Goal: Contribute content

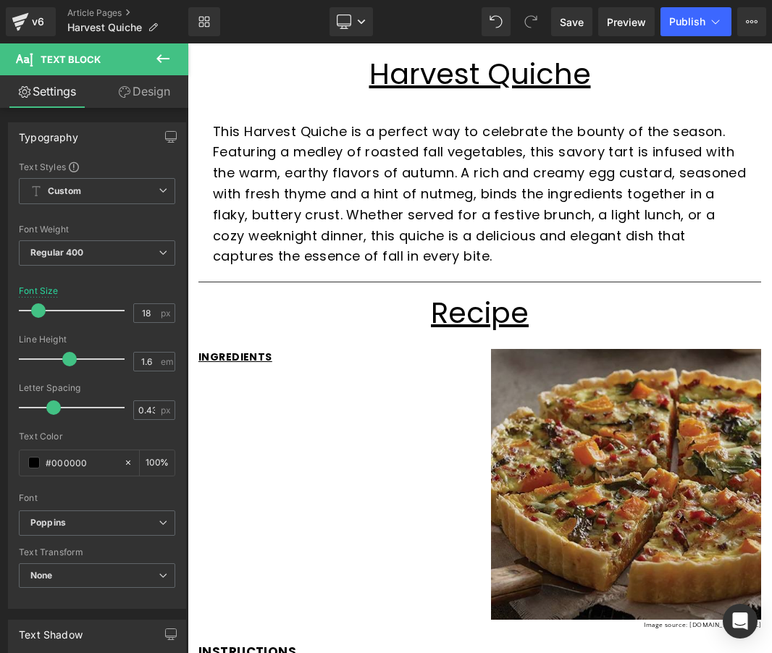
scroll to position [193, 0]
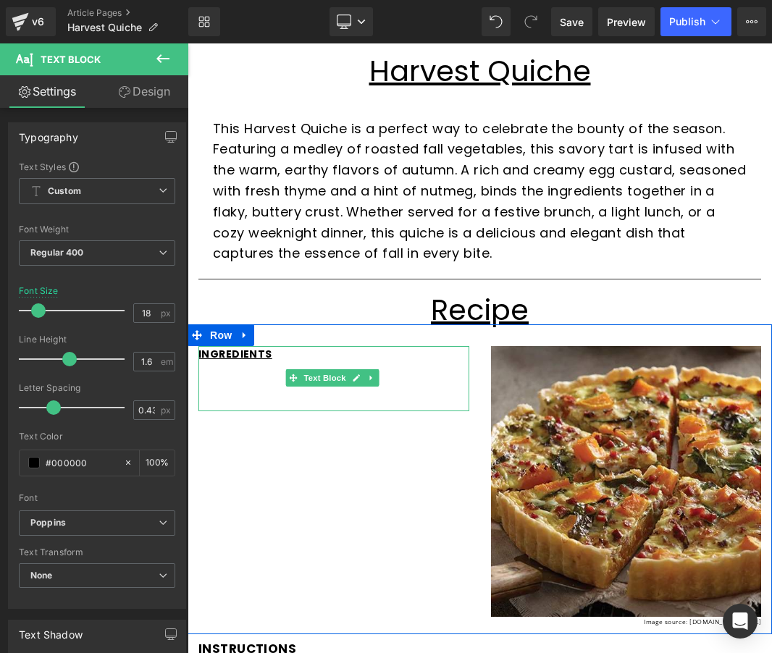
click at [249, 366] on p at bounding box center [333, 371] width 271 height 16
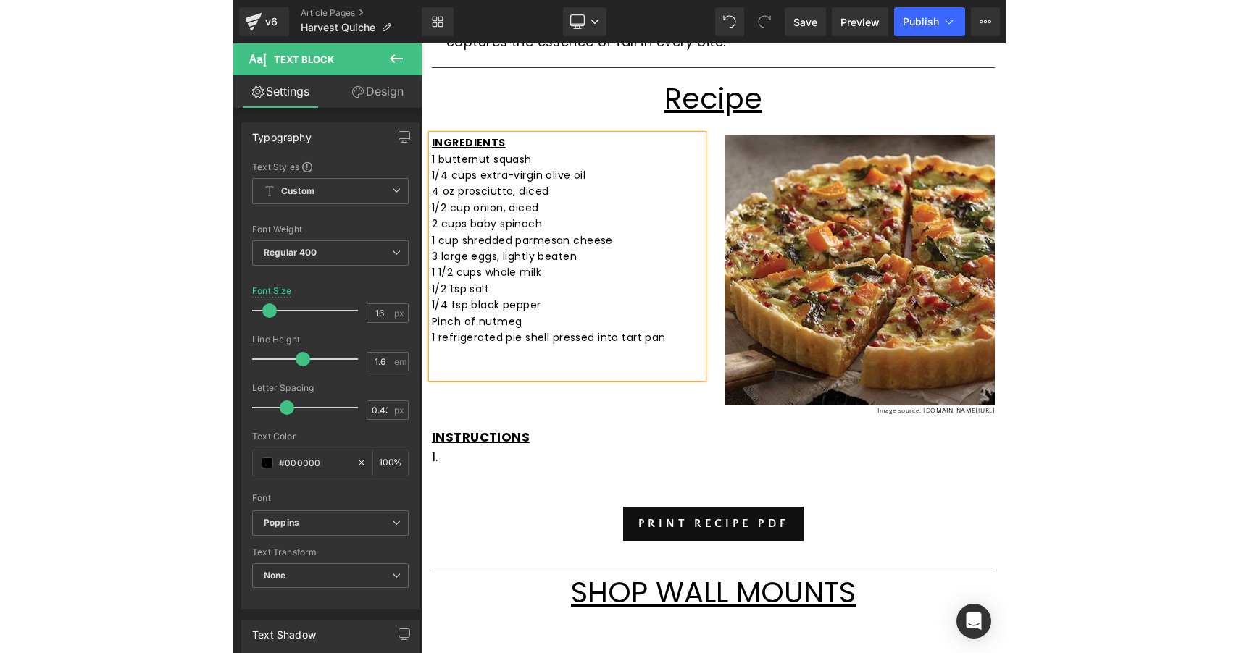
scroll to position [406, 0]
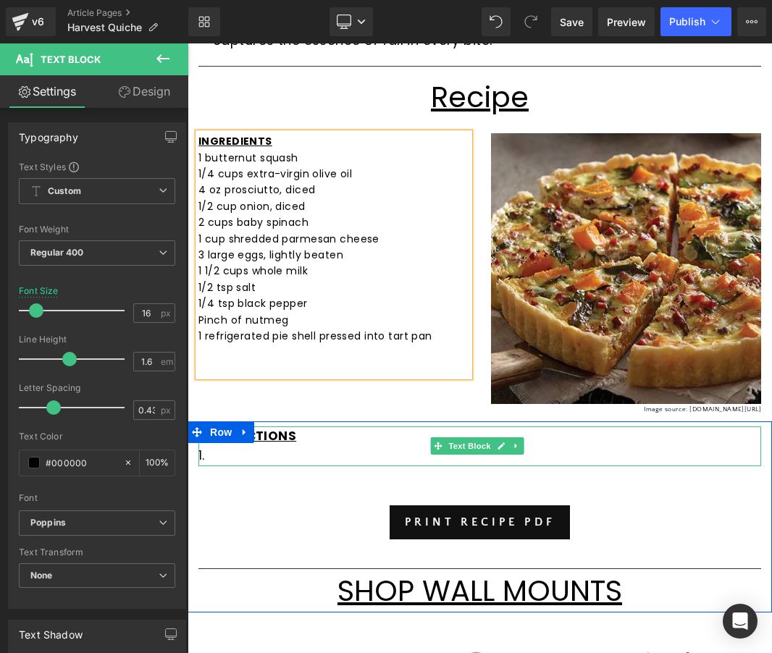
click at [251, 448] on p "1." at bounding box center [479, 456] width 563 height 20
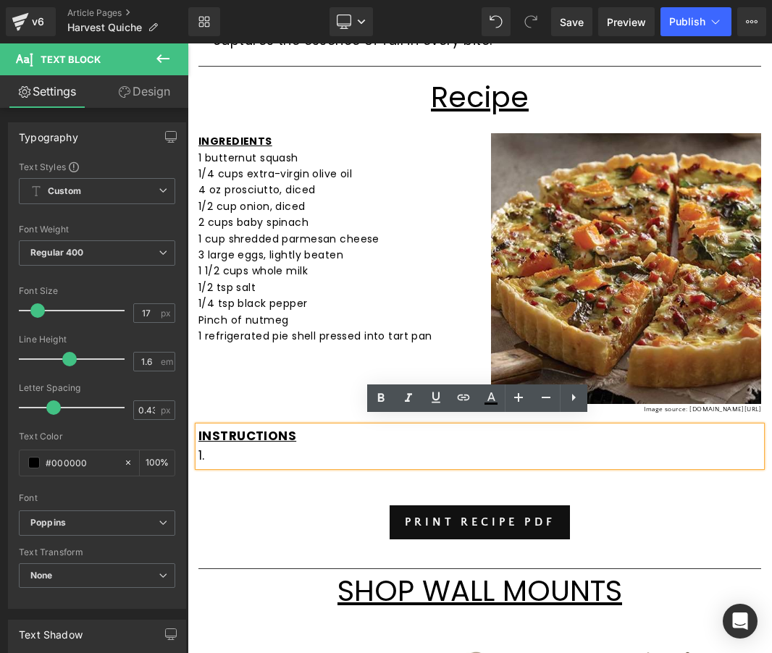
click at [302, 446] on p "1." at bounding box center [479, 456] width 563 height 20
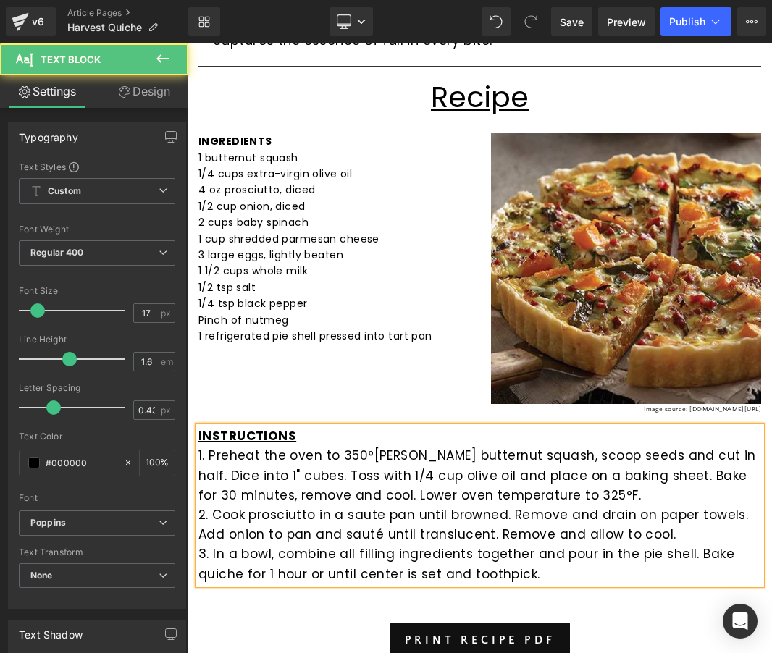
click at [572, 563] on p "3. In a bowl, combine all filling ingredients together and pour in the pie shel…" at bounding box center [479, 564] width 563 height 39
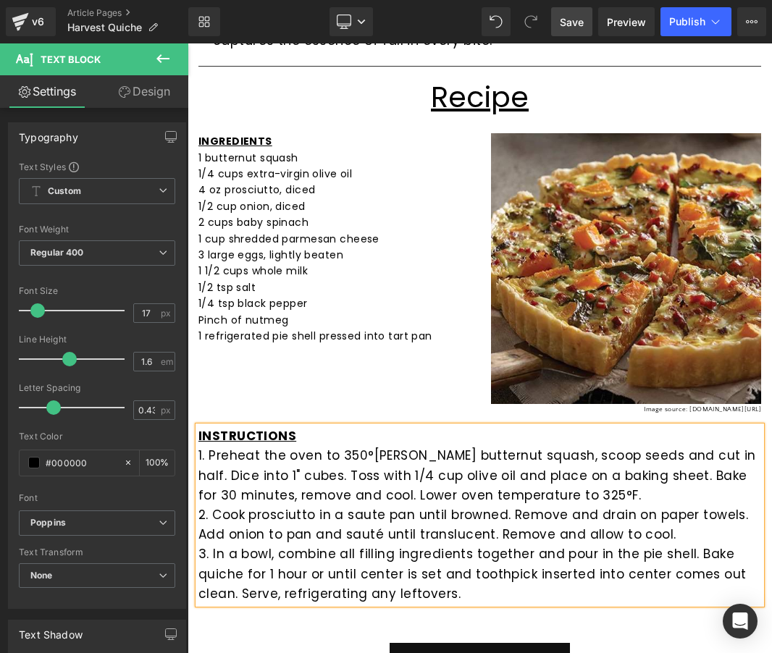
click at [568, 22] on span "Save" at bounding box center [572, 21] width 24 height 15
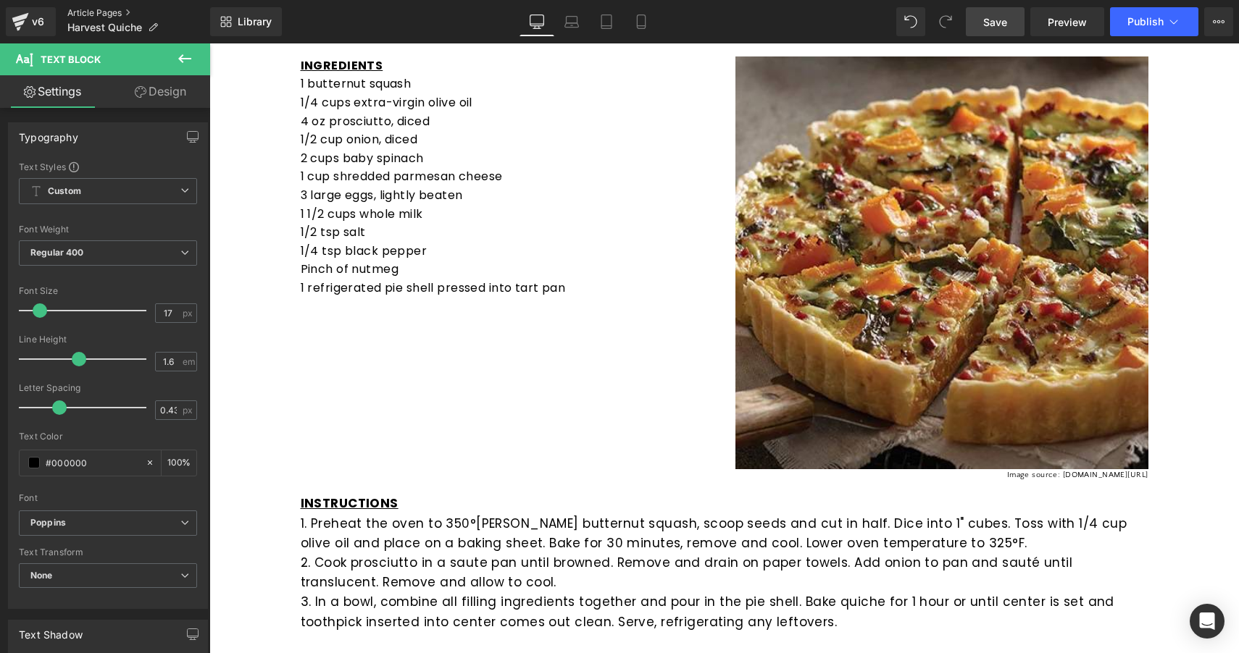
click at [94, 11] on link "Article Pages" at bounding box center [138, 13] width 143 height 12
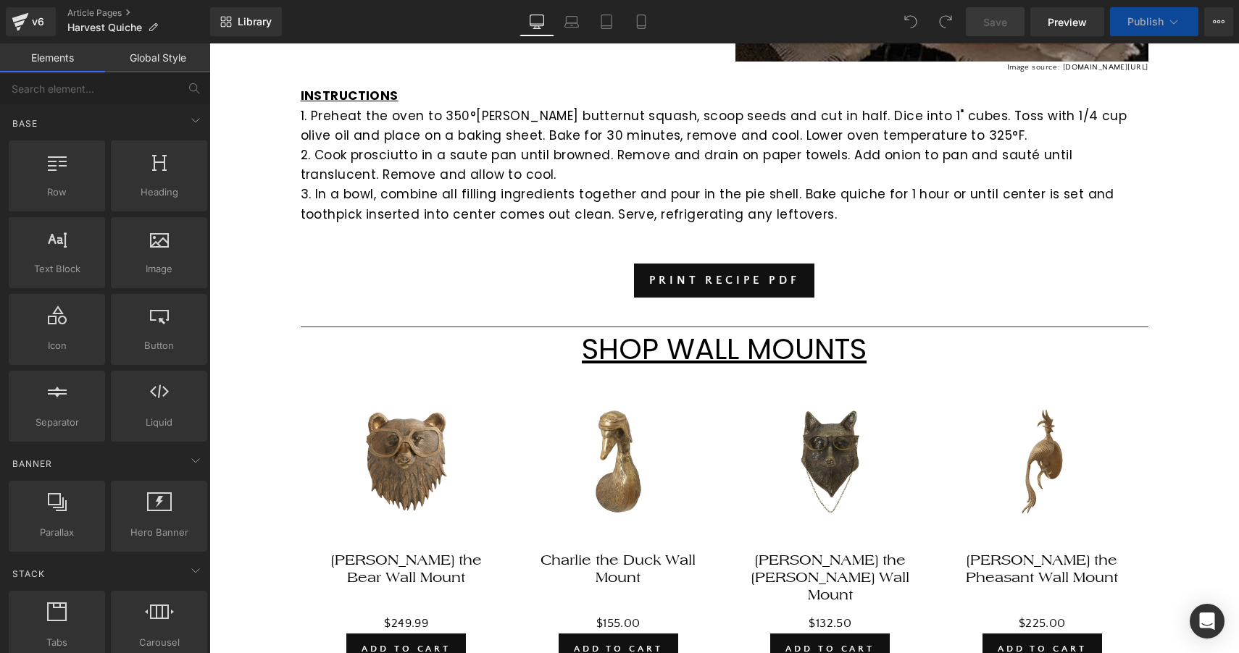
scroll to position [814, 0]
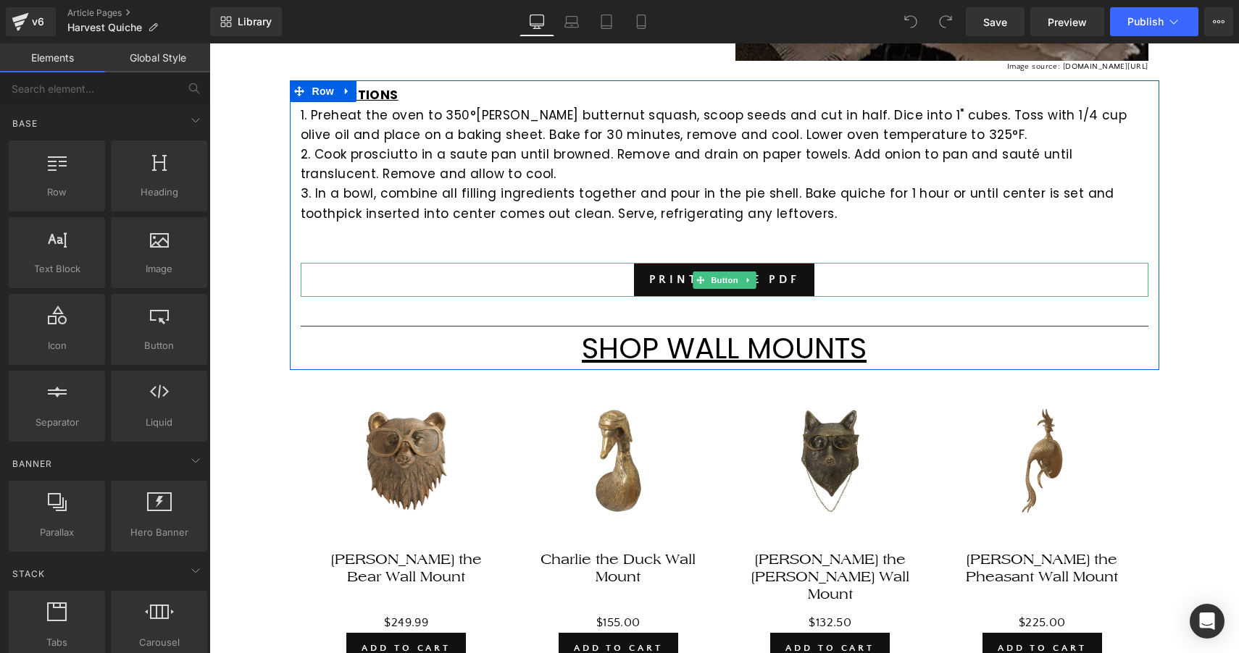
click at [605, 268] on div "PRINT RECIPE PDF" at bounding box center [724, 280] width 847 height 34
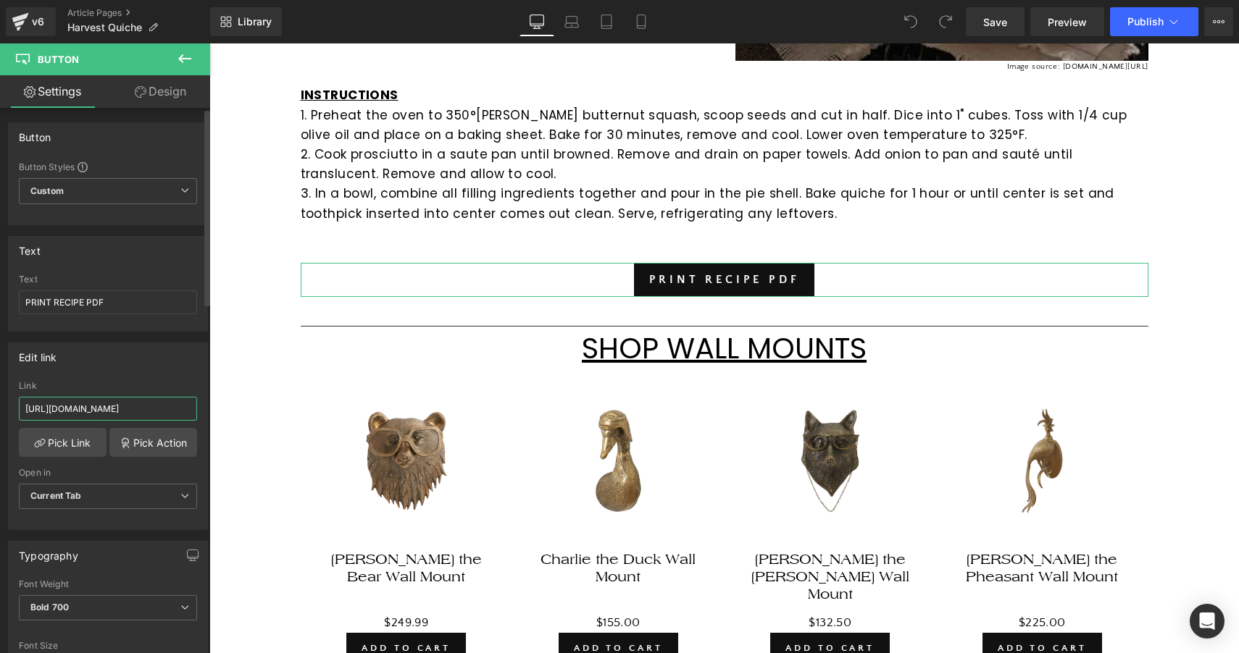
click at [120, 400] on input "https://cdn.shopify.com/s/files/1/1788/6251/files/Harvest_Quiche.pdf?v=17557137…" at bounding box center [108, 409] width 178 height 24
paste input "https://cdn.shopify.com/s/files/1/1788/6251/files/Harvest_Quiche.pdf?v=17557408…"
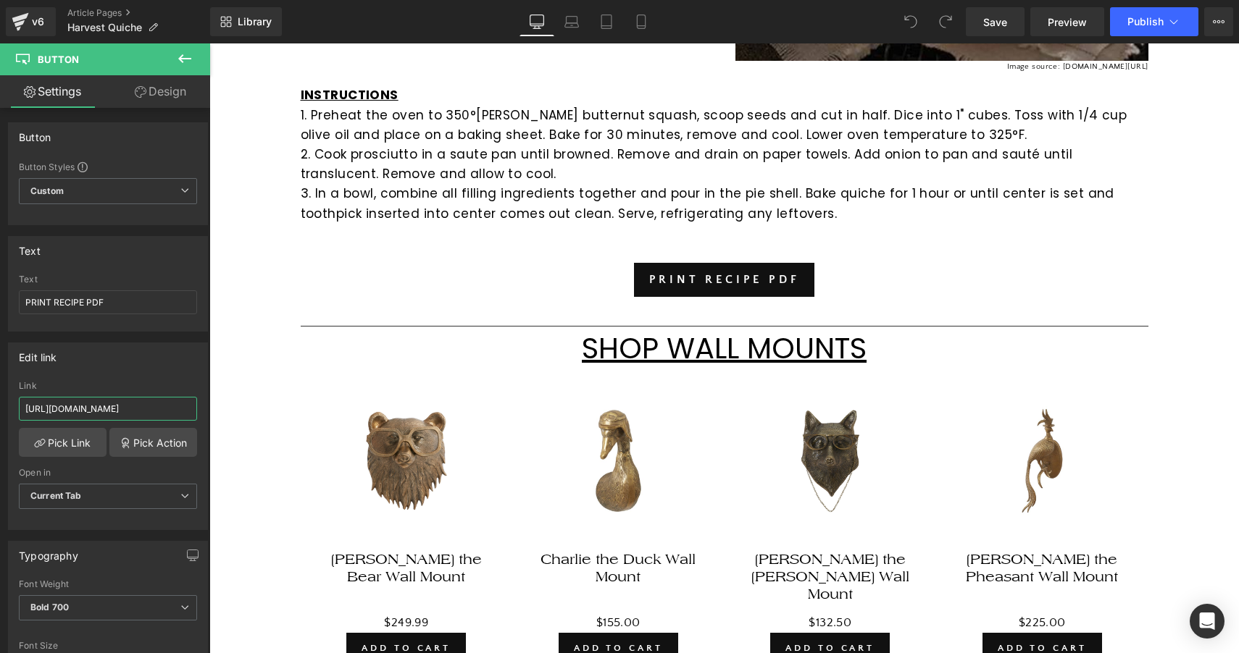
type input "https://cdn.shopify.com/s/files/1/1788/6251/files/Harvest_Quiche.pdf?v=17557408…"
drag, startPoint x: 510, startPoint y: 430, endPoint x: 301, endPoint y: 388, distance: 213.7
click at [301, 392] on div "Sale Off (P) Image Beatrice the Bear Wall Mount (P) Title $0 $249.99 (P) Price …" at bounding box center [407, 535] width 212 height 286
click at [1010, 28] on link "Save" at bounding box center [995, 21] width 59 height 29
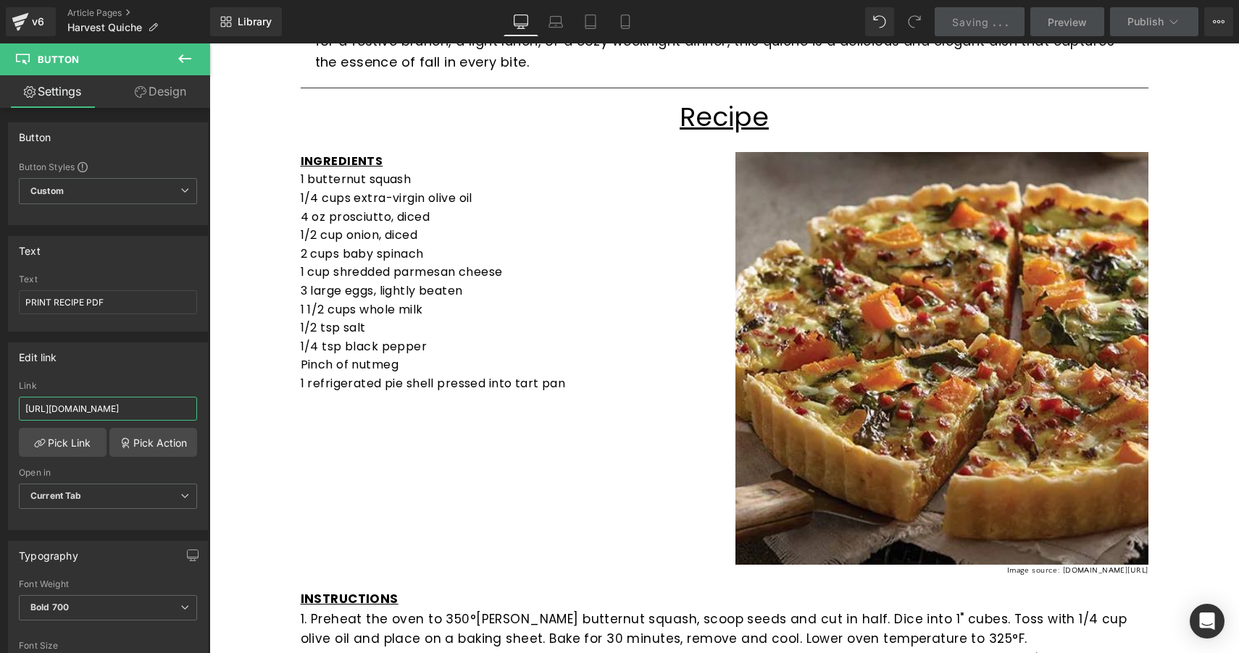
scroll to position [303, 0]
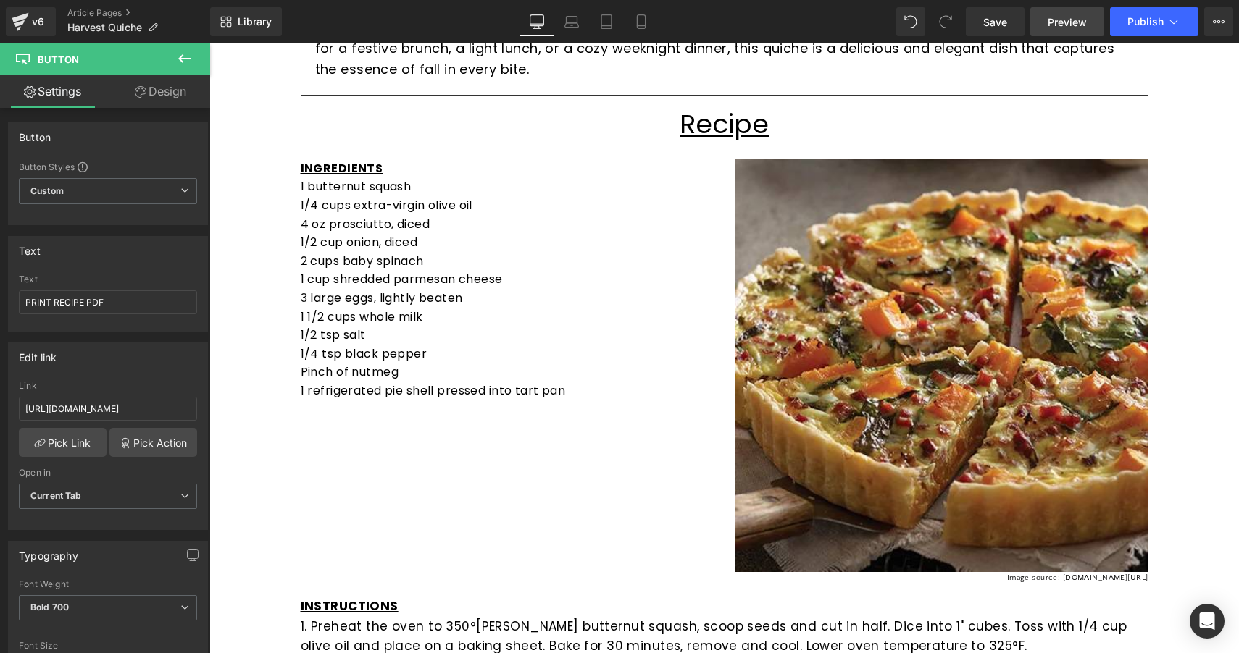
click at [1073, 25] on span "Preview" at bounding box center [1066, 21] width 39 height 15
click at [1144, 24] on span "Publish" at bounding box center [1145, 22] width 36 height 12
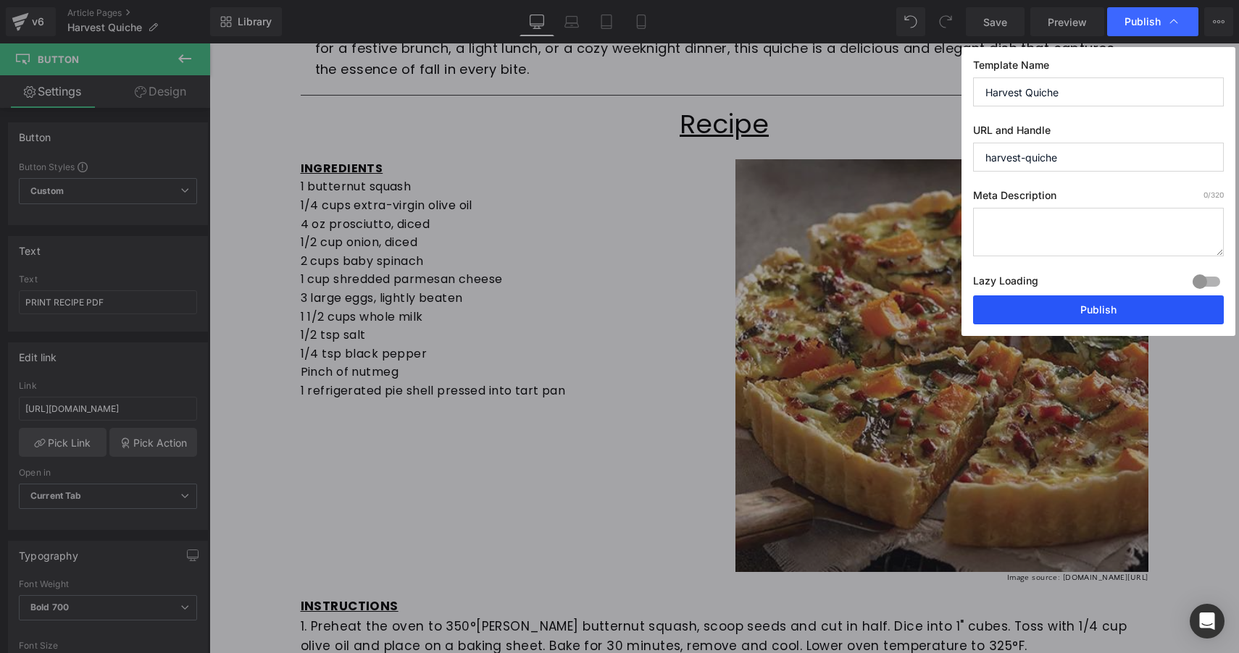
click at [1114, 312] on button "Publish" at bounding box center [1098, 310] width 251 height 29
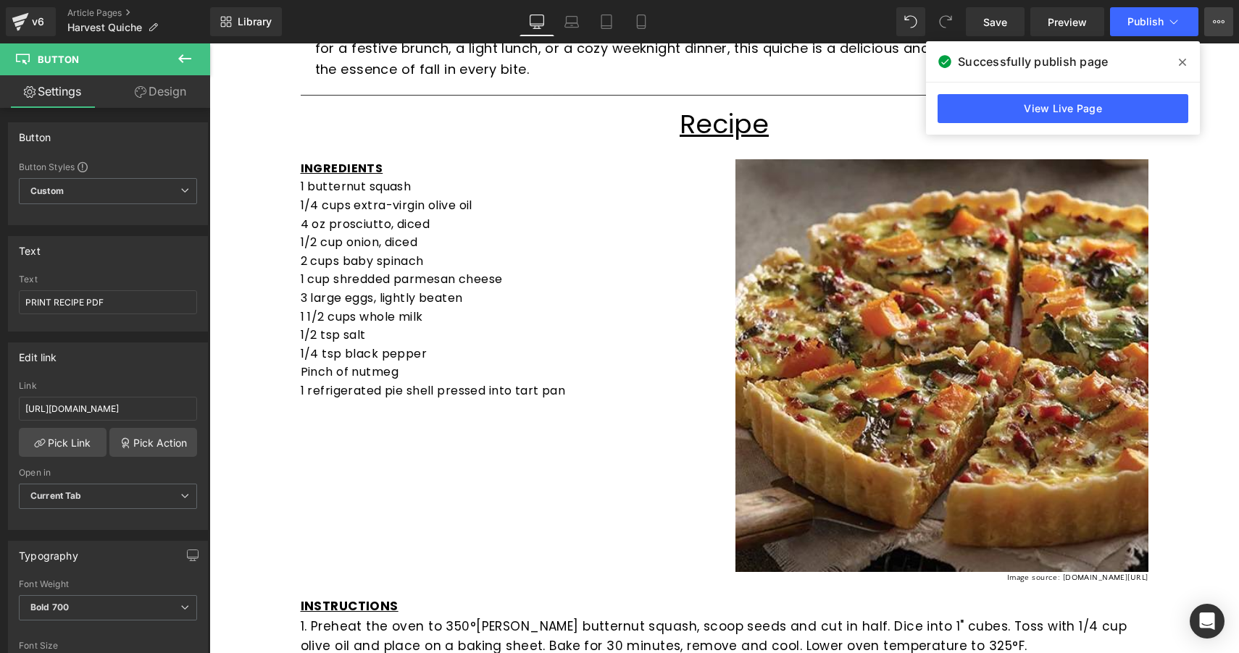
click at [1220, 24] on icon at bounding box center [1219, 22] width 12 height 12
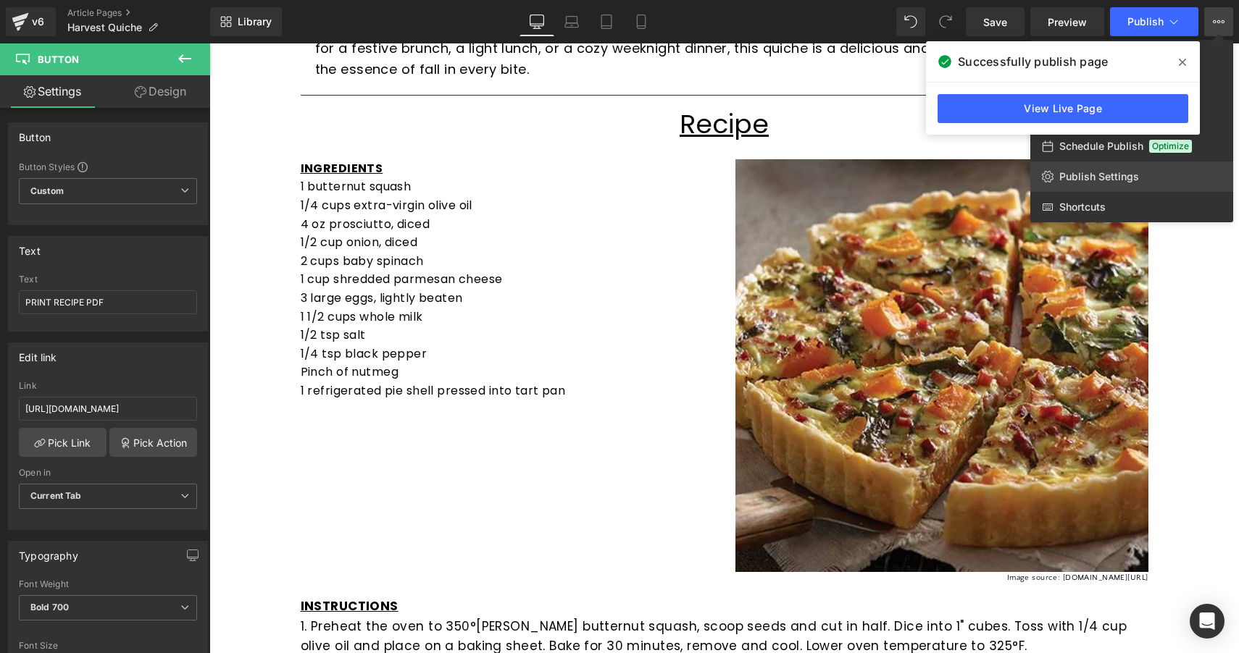
click at [1105, 174] on span "Publish Settings" at bounding box center [1099, 176] width 80 height 13
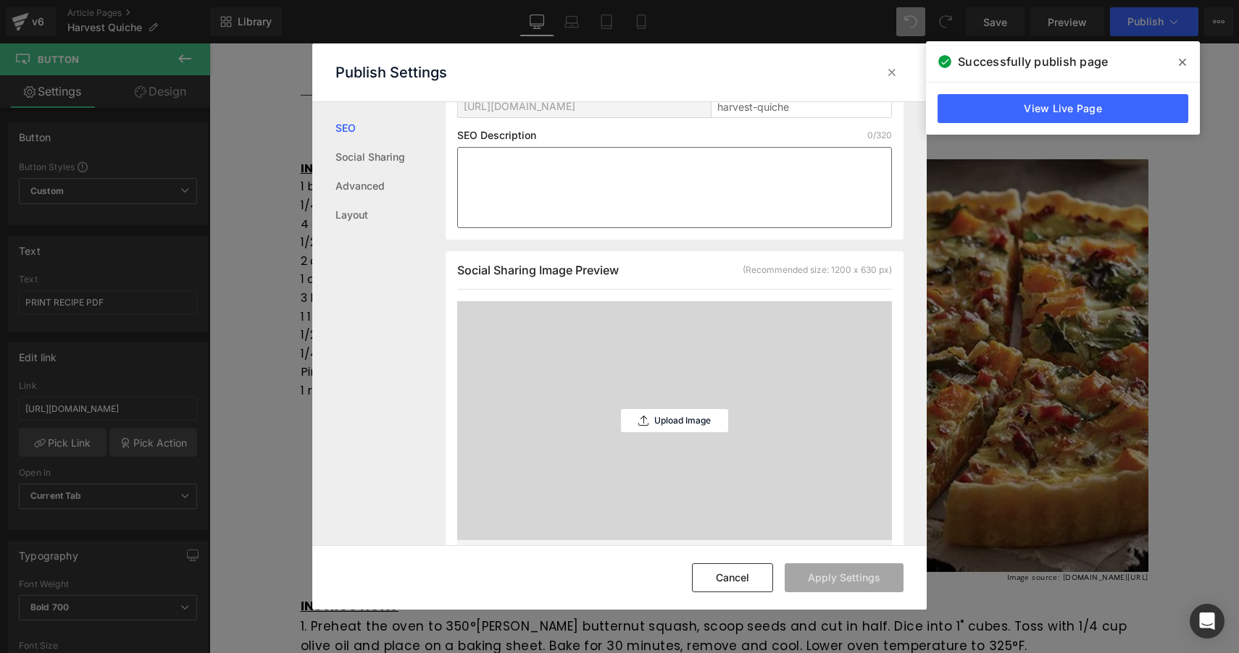
scroll to position [261, 0]
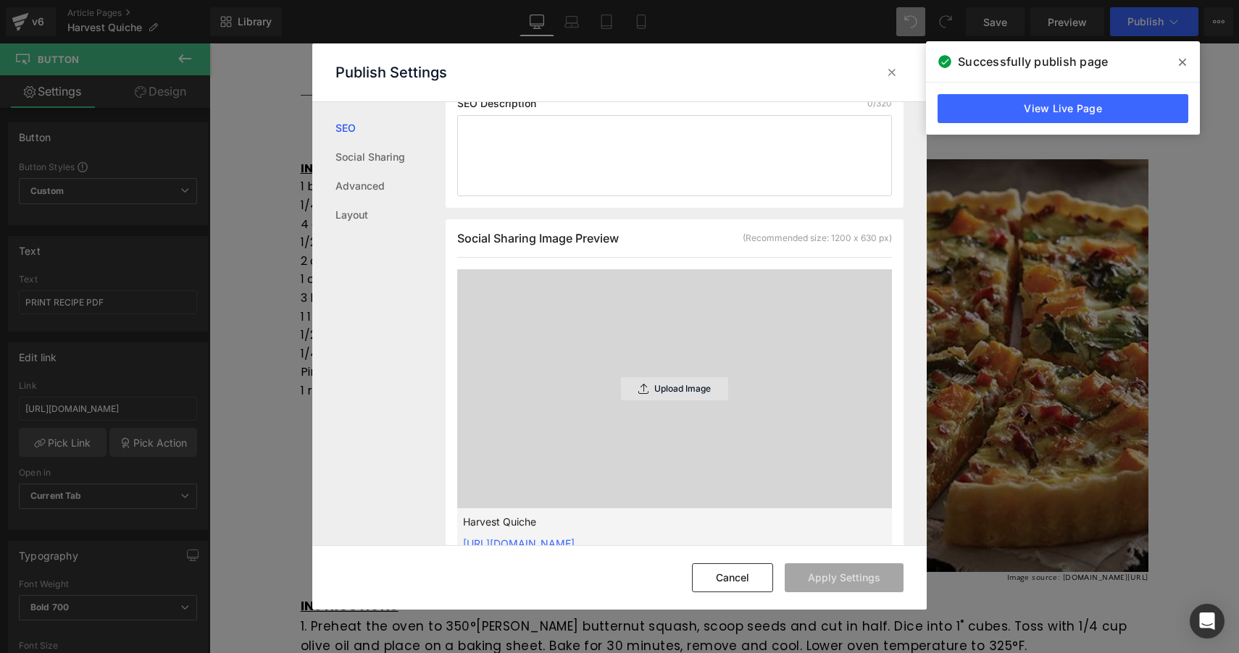
click at [650, 398] on div "Upload Image" at bounding box center [674, 388] width 107 height 23
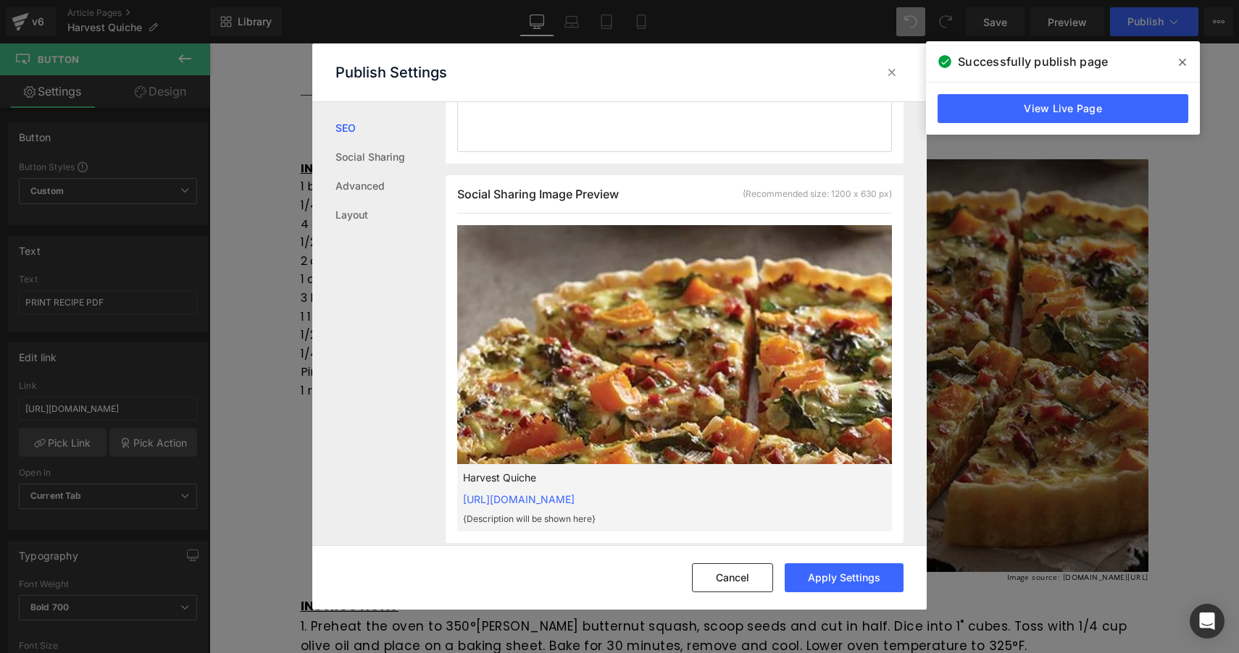
scroll to position [316, 0]
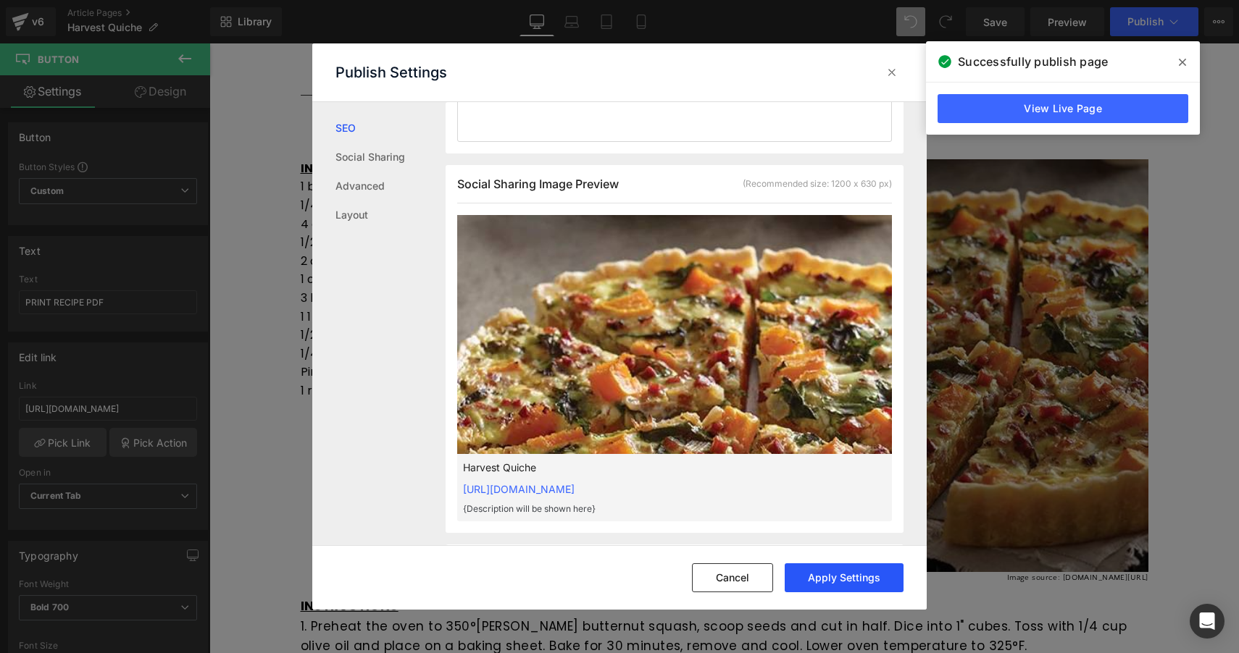
click at [841, 579] on button "Apply Settings" at bounding box center [843, 578] width 119 height 29
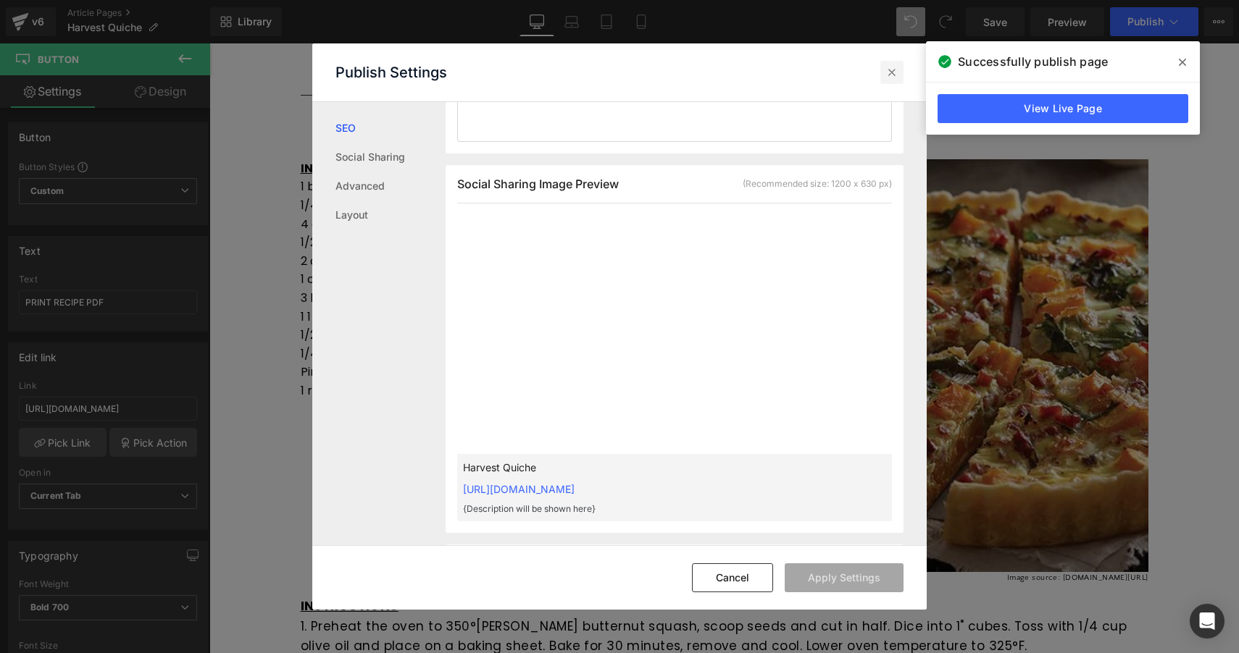
click at [891, 73] on icon at bounding box center [891, 72] width 14 height 14
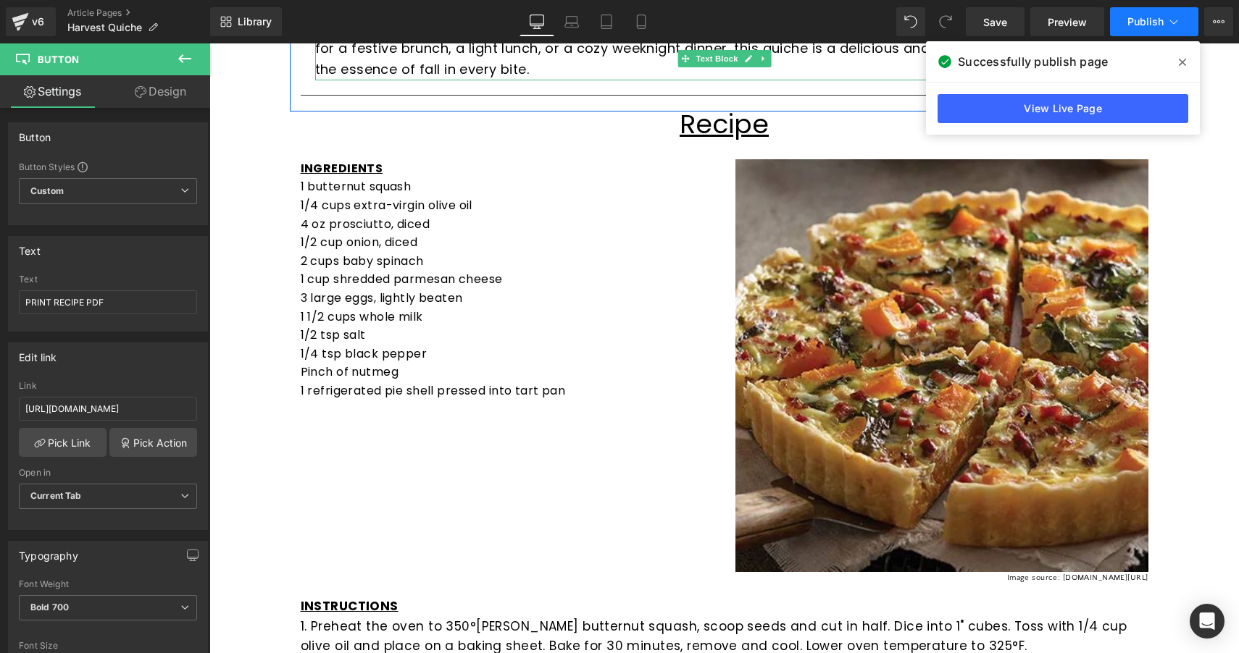
click at [1153, 24] on span "Publish" at bounding box center [1145, 22] width 36 height 12
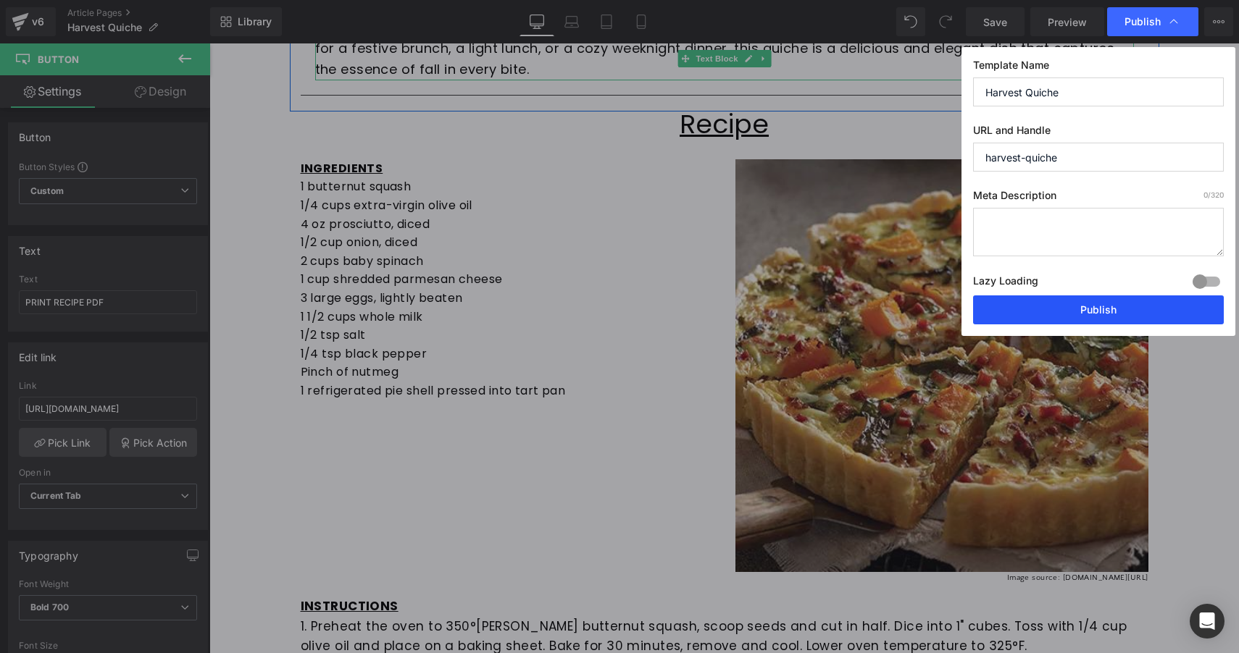
click at [1083, 309] on button "Publish" at bounding box center [1098, 310] width 251 height 29
